Goal: Navigation & Orientation: Find specific page/section

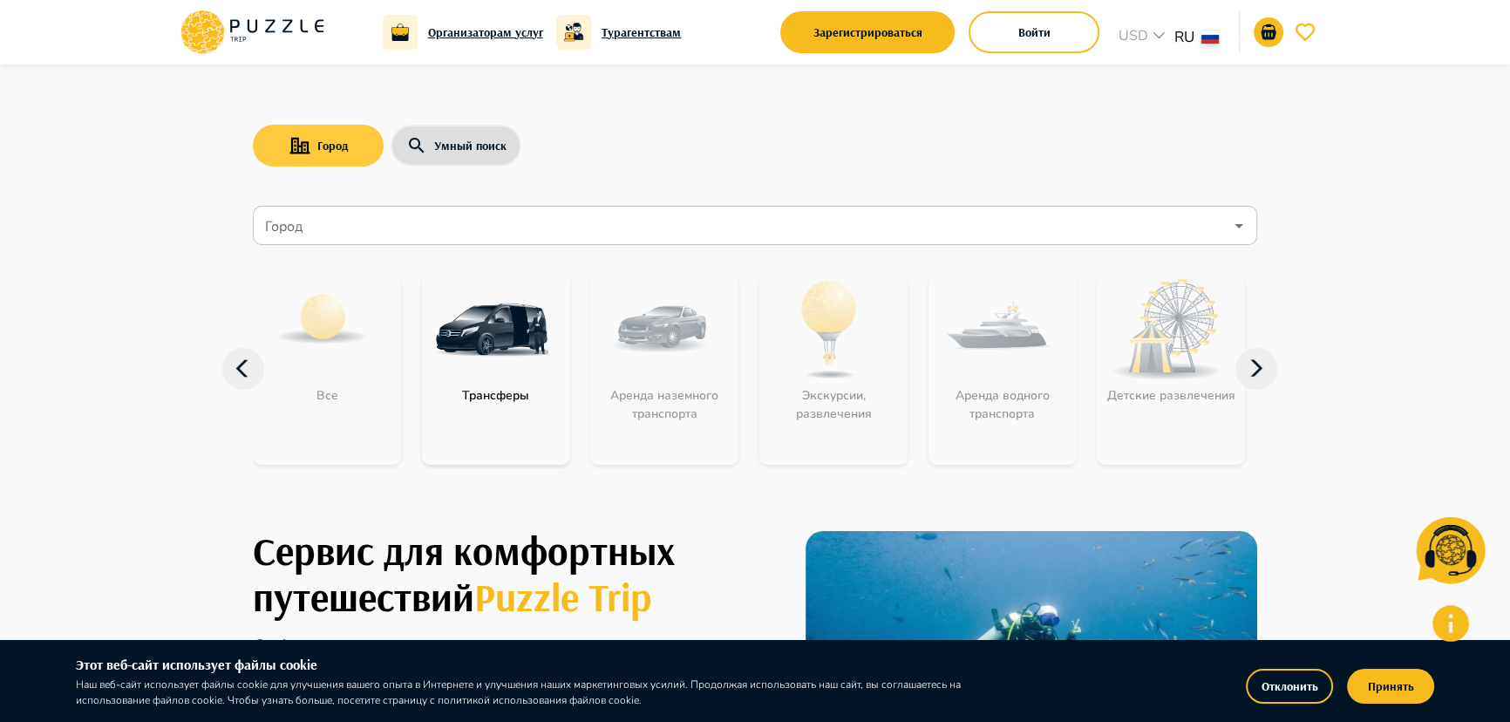
click at [312, 140] on button "Город" at bounding box center [318, 146] width 131 height 42
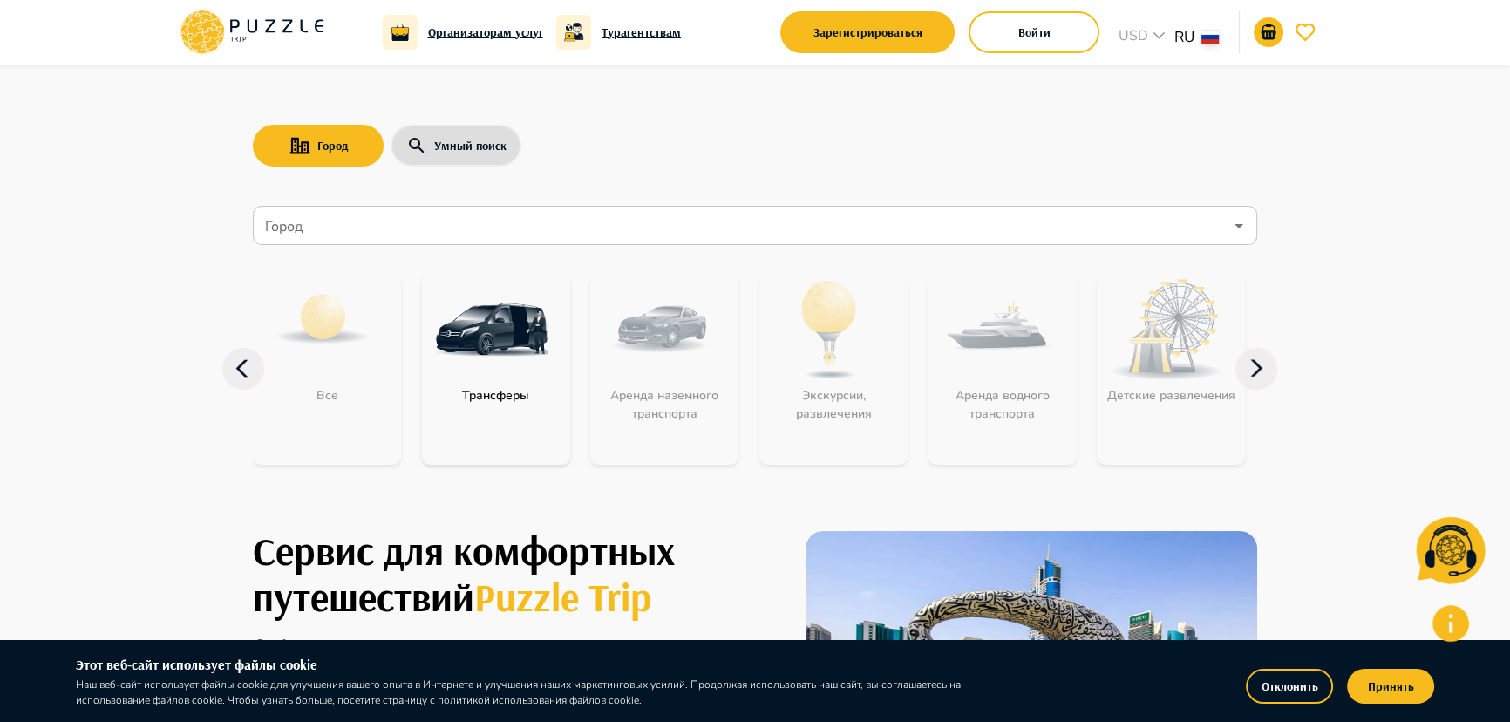
click at [287, 231] on input "Город" at bounding box center [743, 225] width 962 height 33
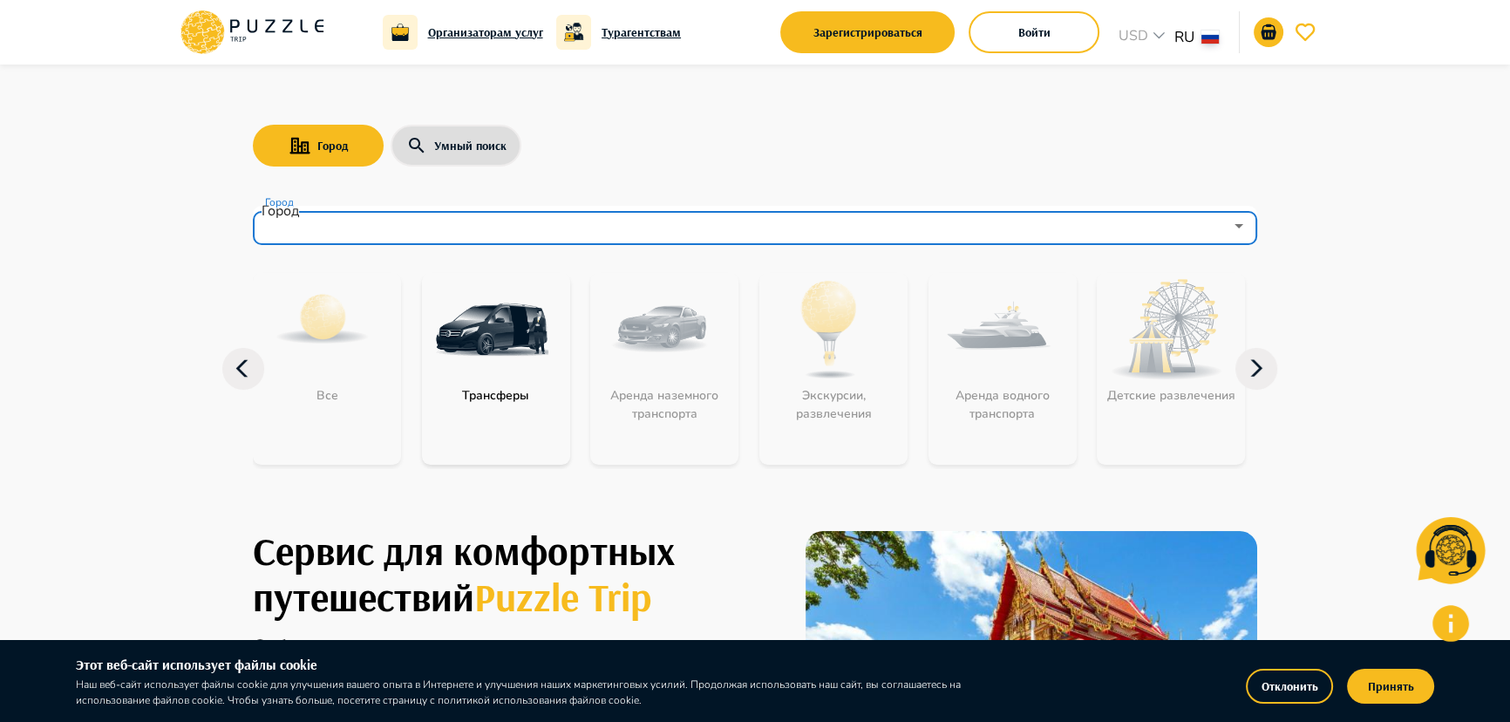
paste input "**********"
type input "**********"
